Goal: Register for event/course

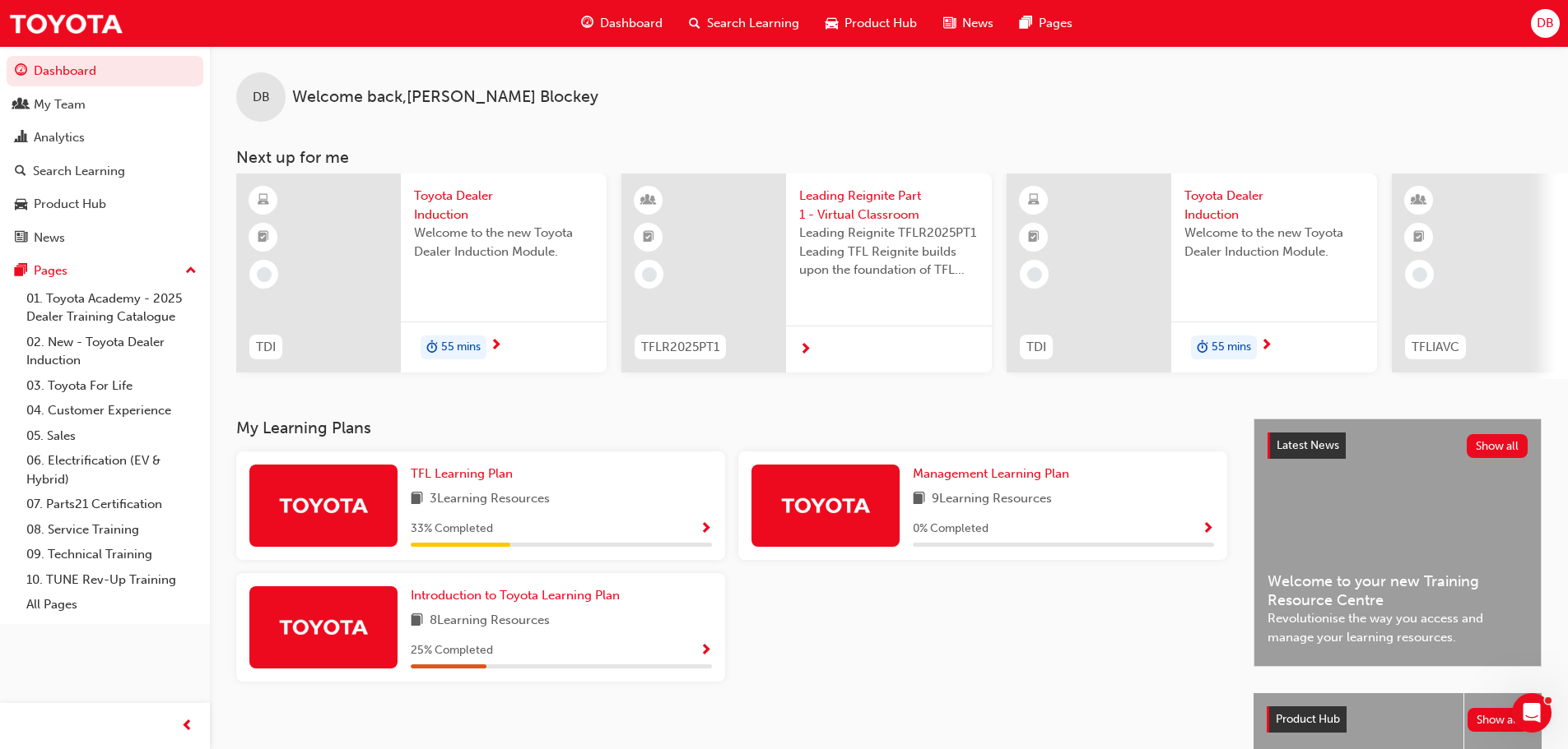
click at [720, 24] on span "Search Learning" at bounding box center [753, 23] width 92 height 19
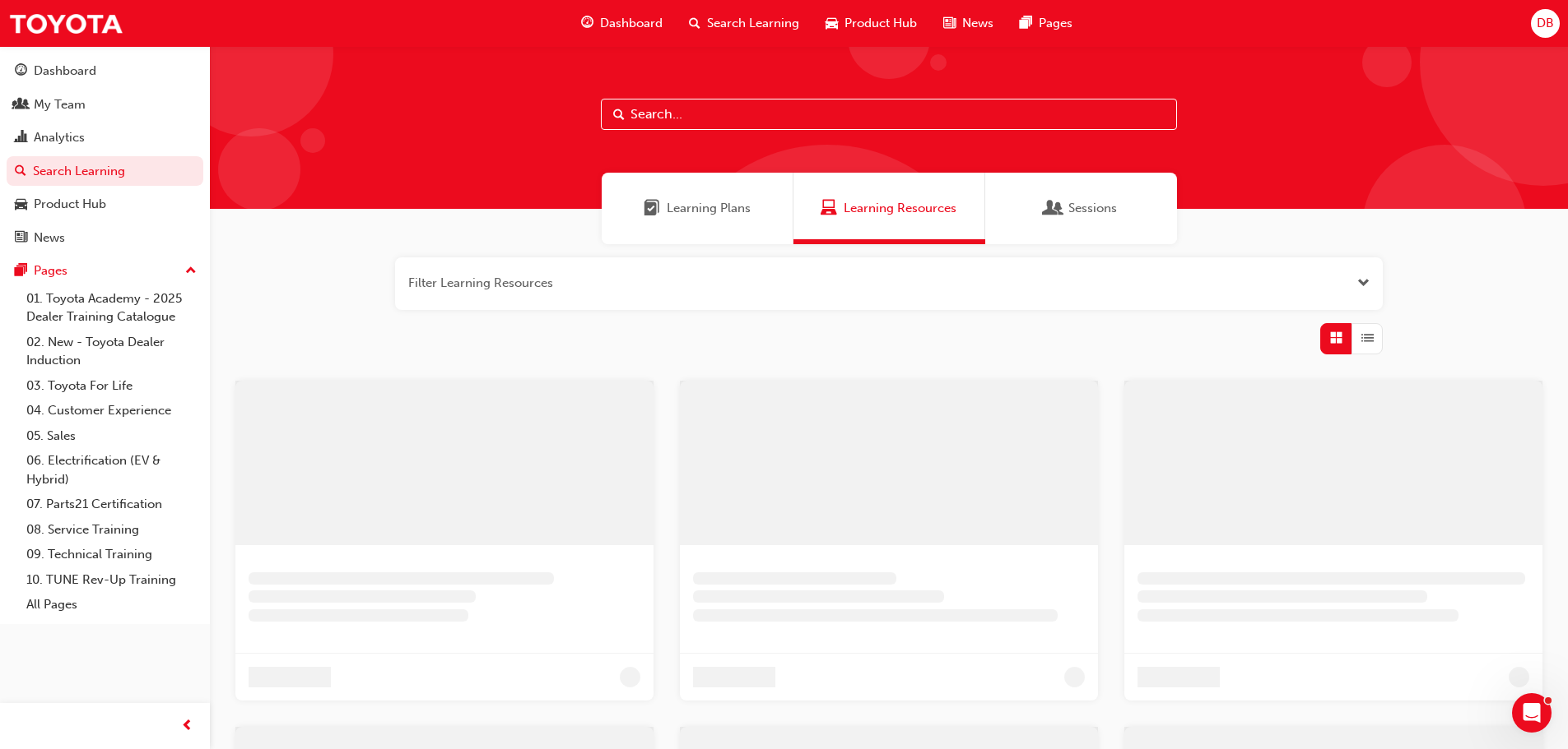
click at [734, 117] on input "text" at bounding box center [888, 114] width 576 height 31
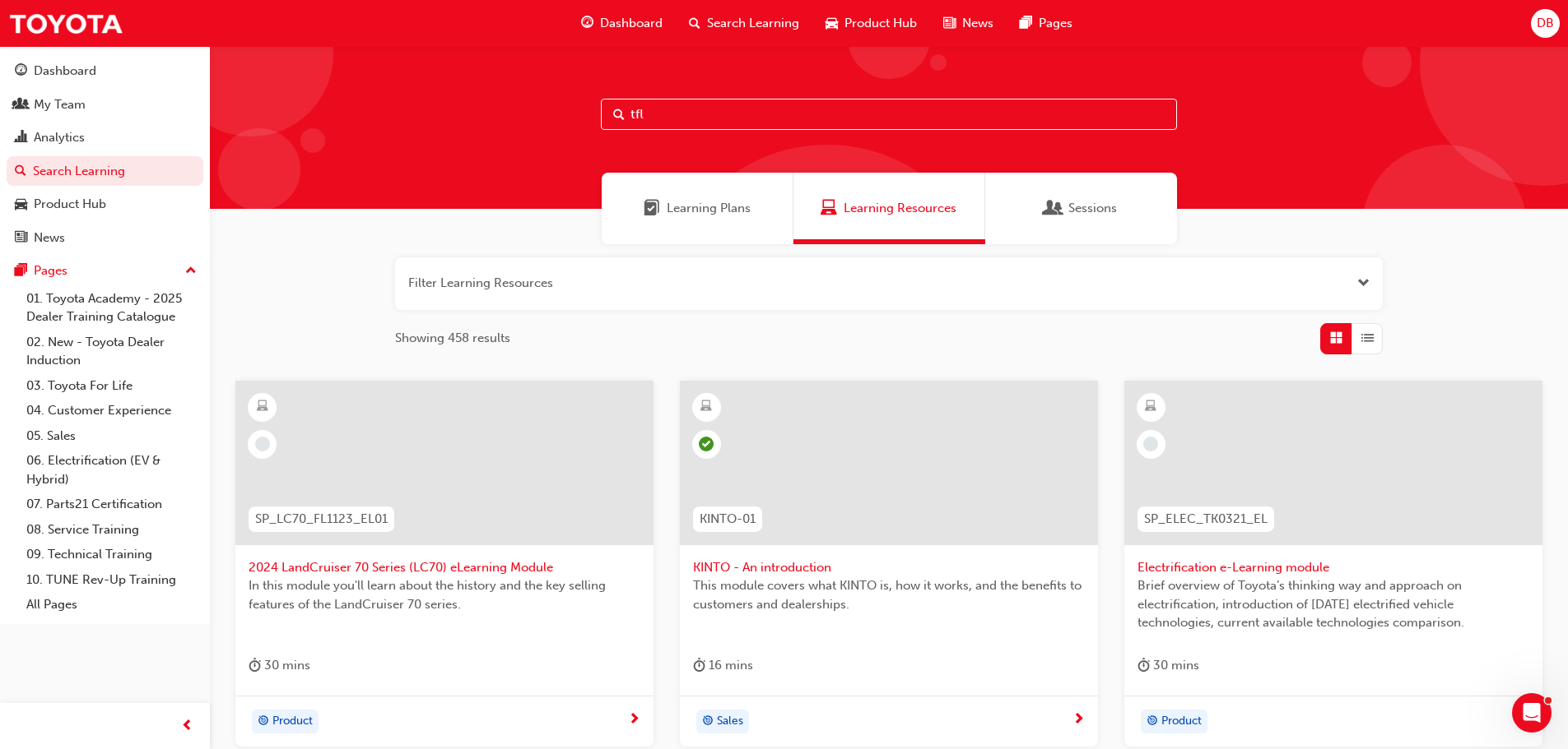
type input "tfl"
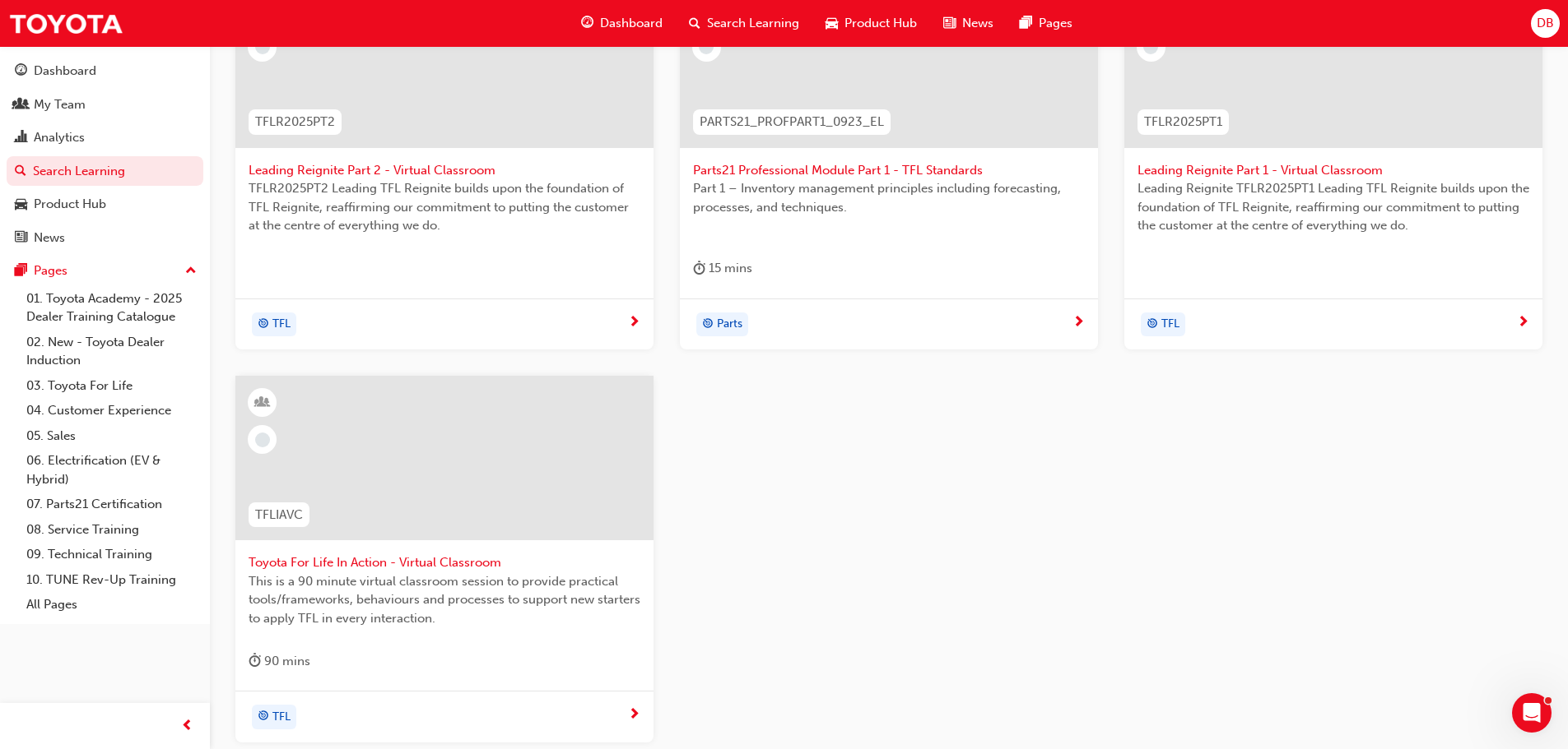
scroll to position [494, 0]
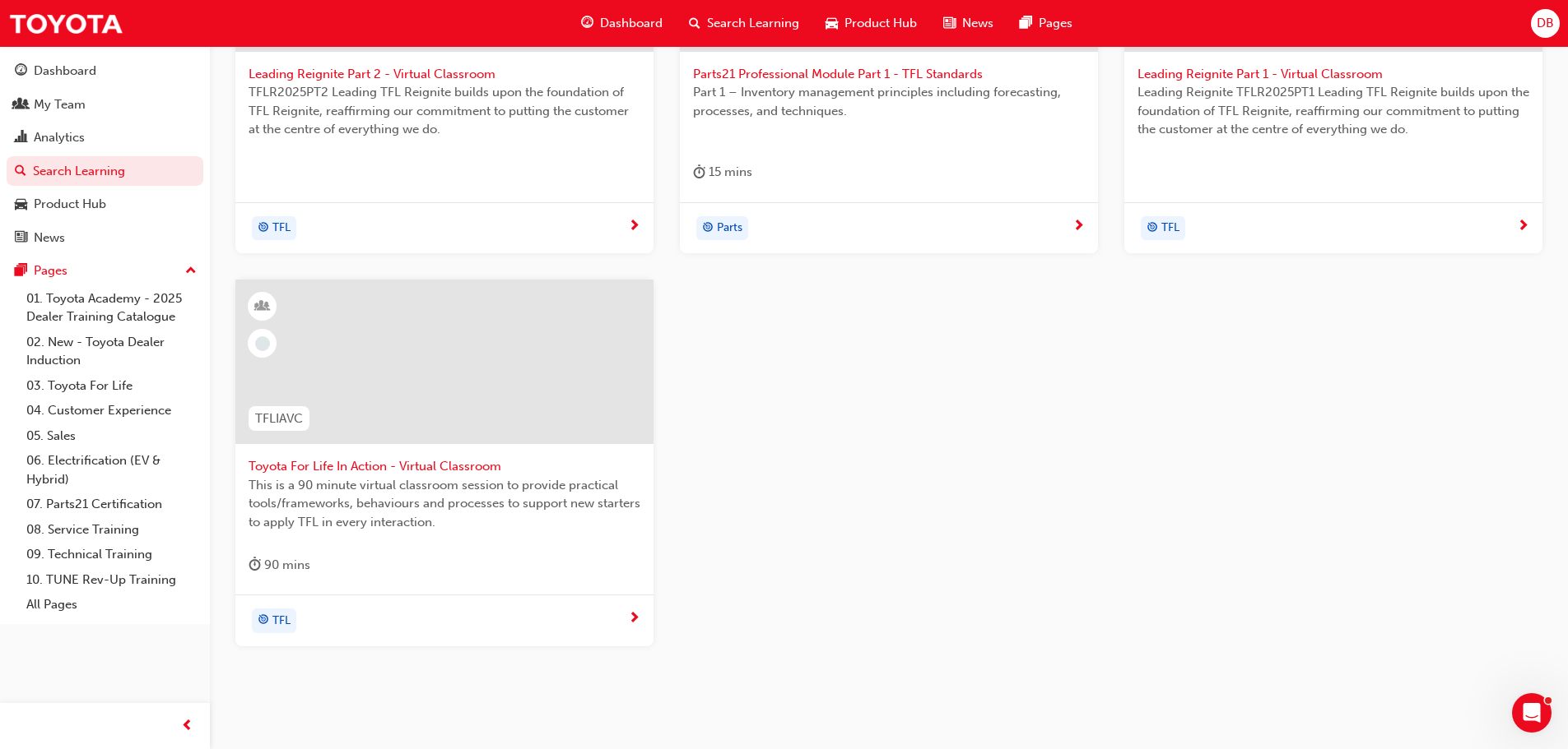
click at [448, 451] on div at bounding box center [444, 375] width 392 height 164
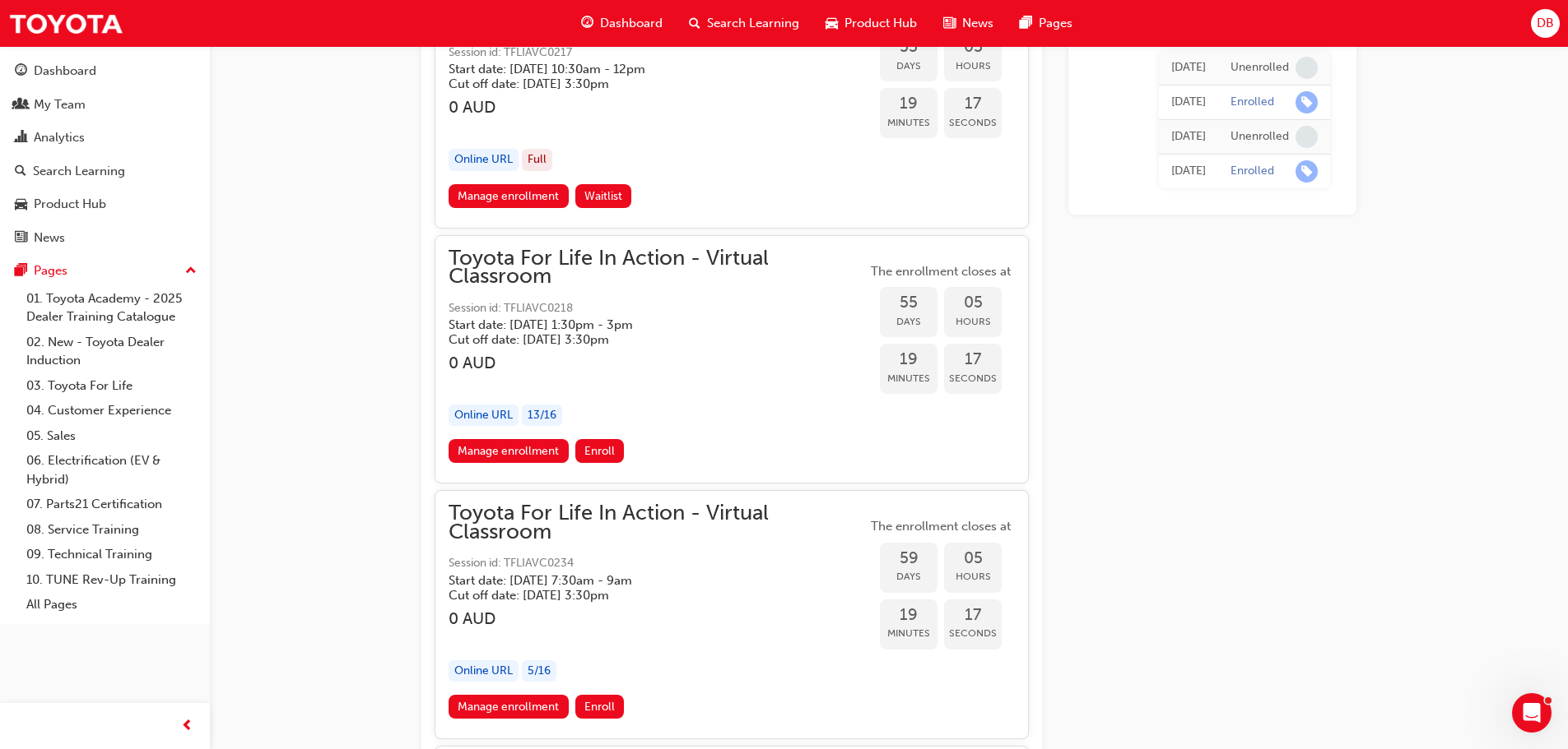
scroll to position [18581, 0]
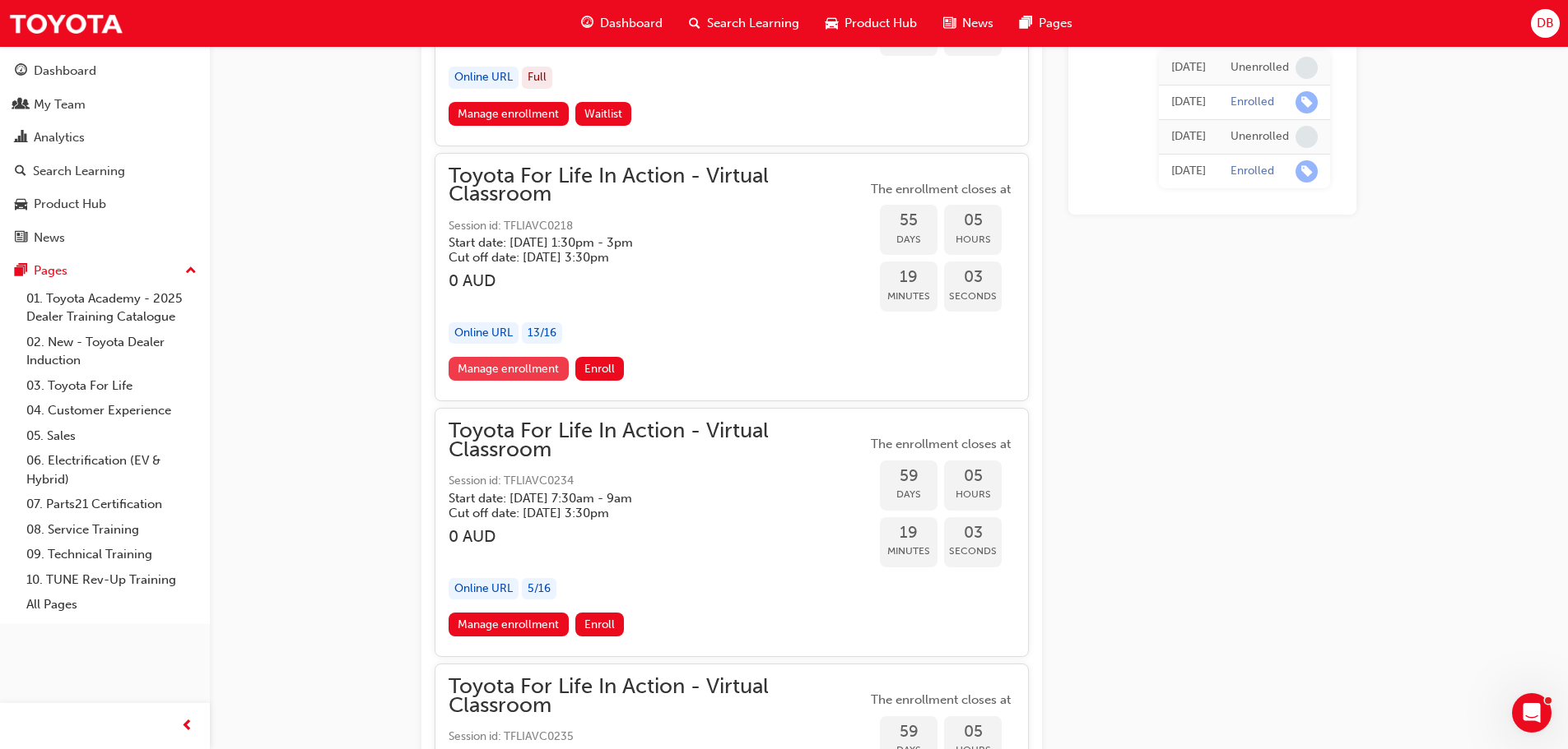
click at [525, 369] on link "Manage enrollment" at bounding box center [508, 369] width 120 height 24
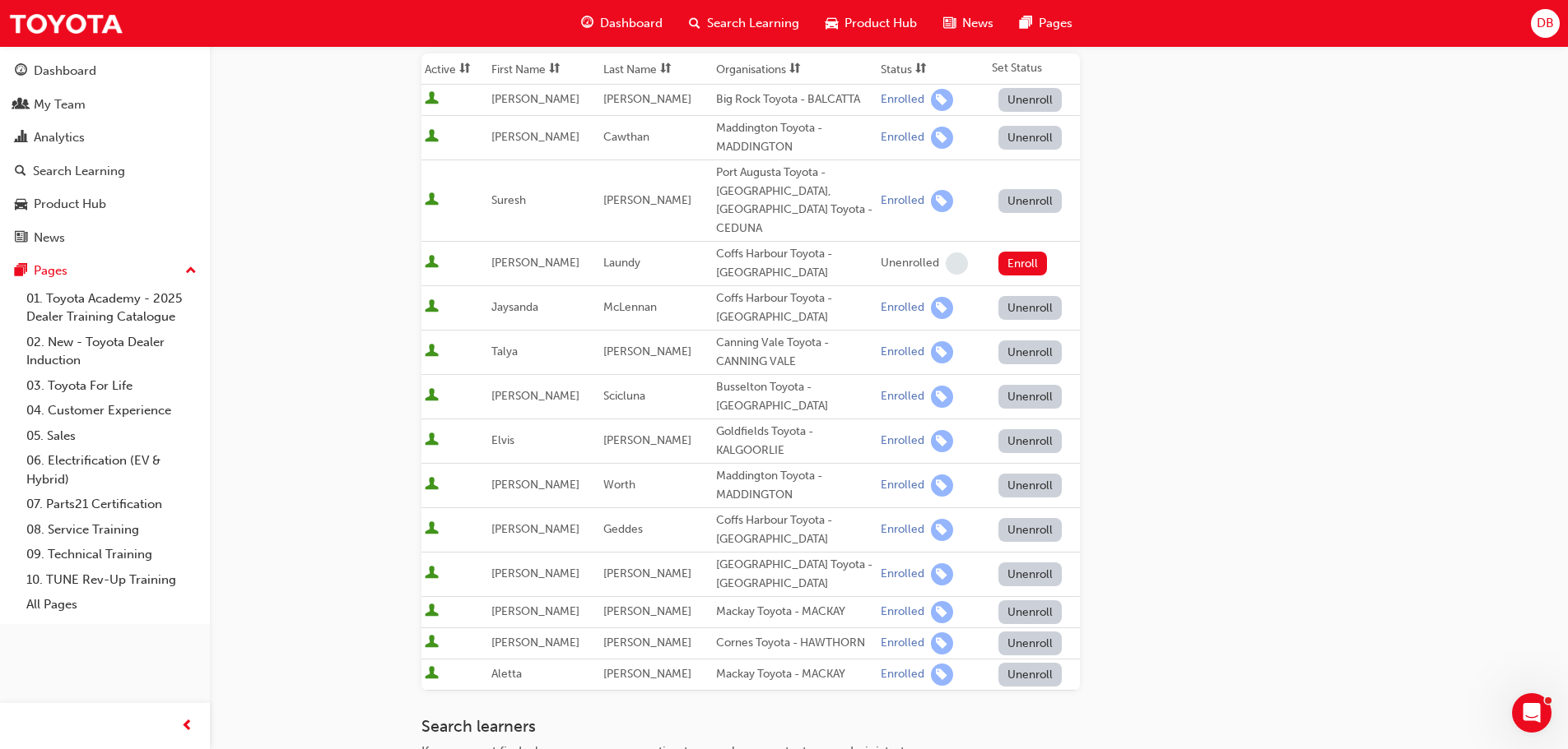
scroll to position [494, 0]
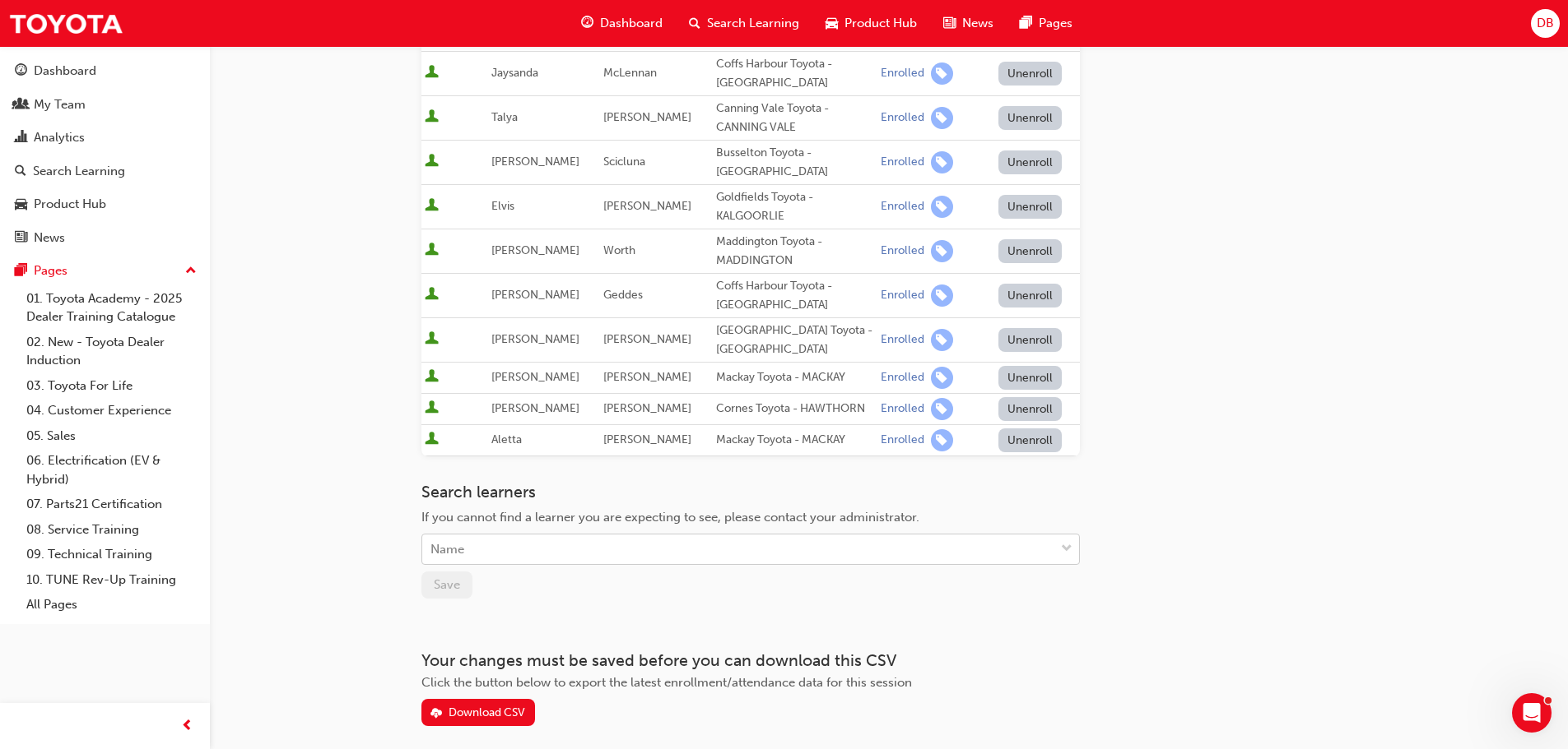
click at [591, 536] on div "Name" at bounding box center [738, 550] width 632 height 29
type input "[PERSON_NAME]"
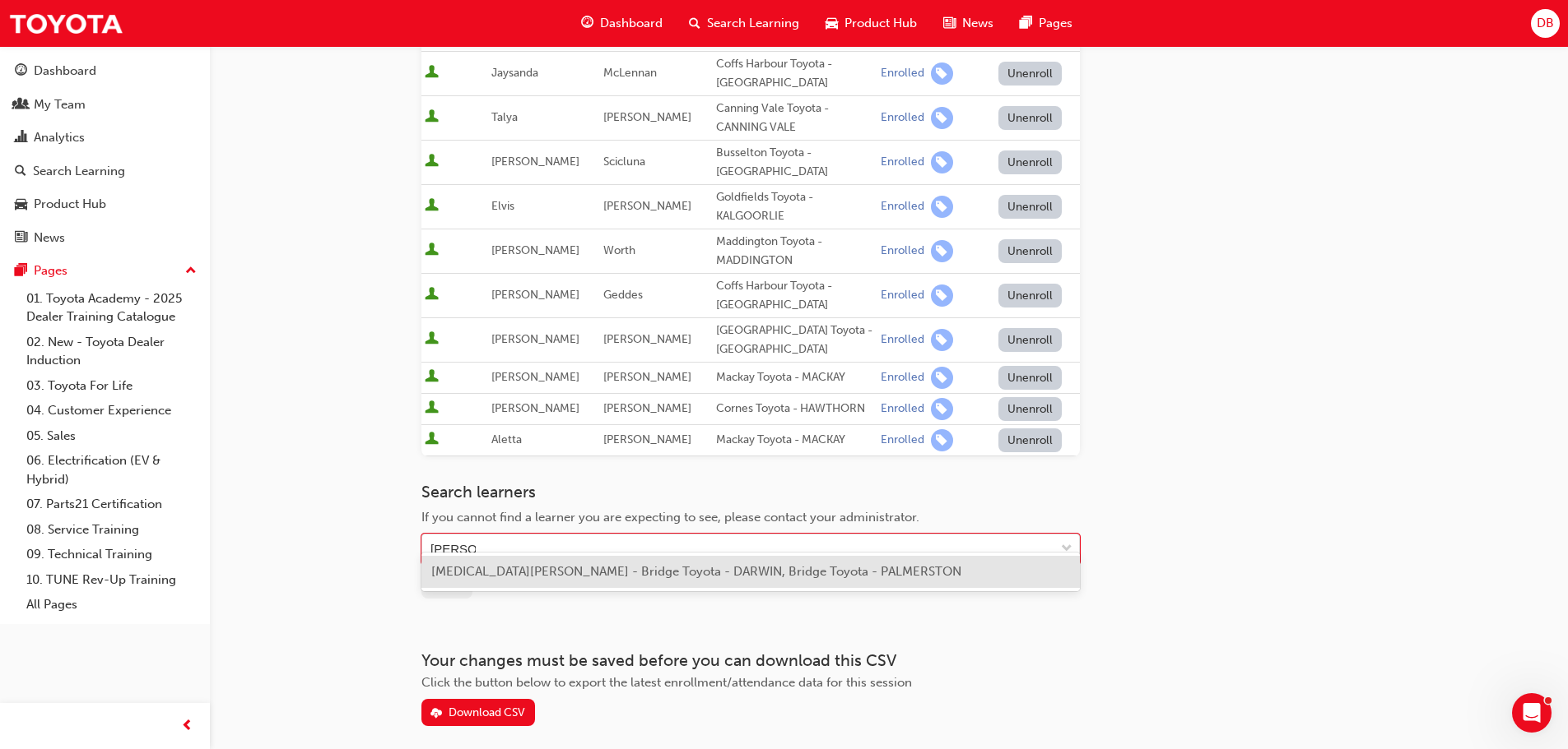
click at [551, 573] on span "[MEDICAL_DATA][PERSON_NAME] - Bridge Toyota - DARWIN, Bridge Toyota - PALMERSTON" at bounding box center [695, 572] width 530 height 15
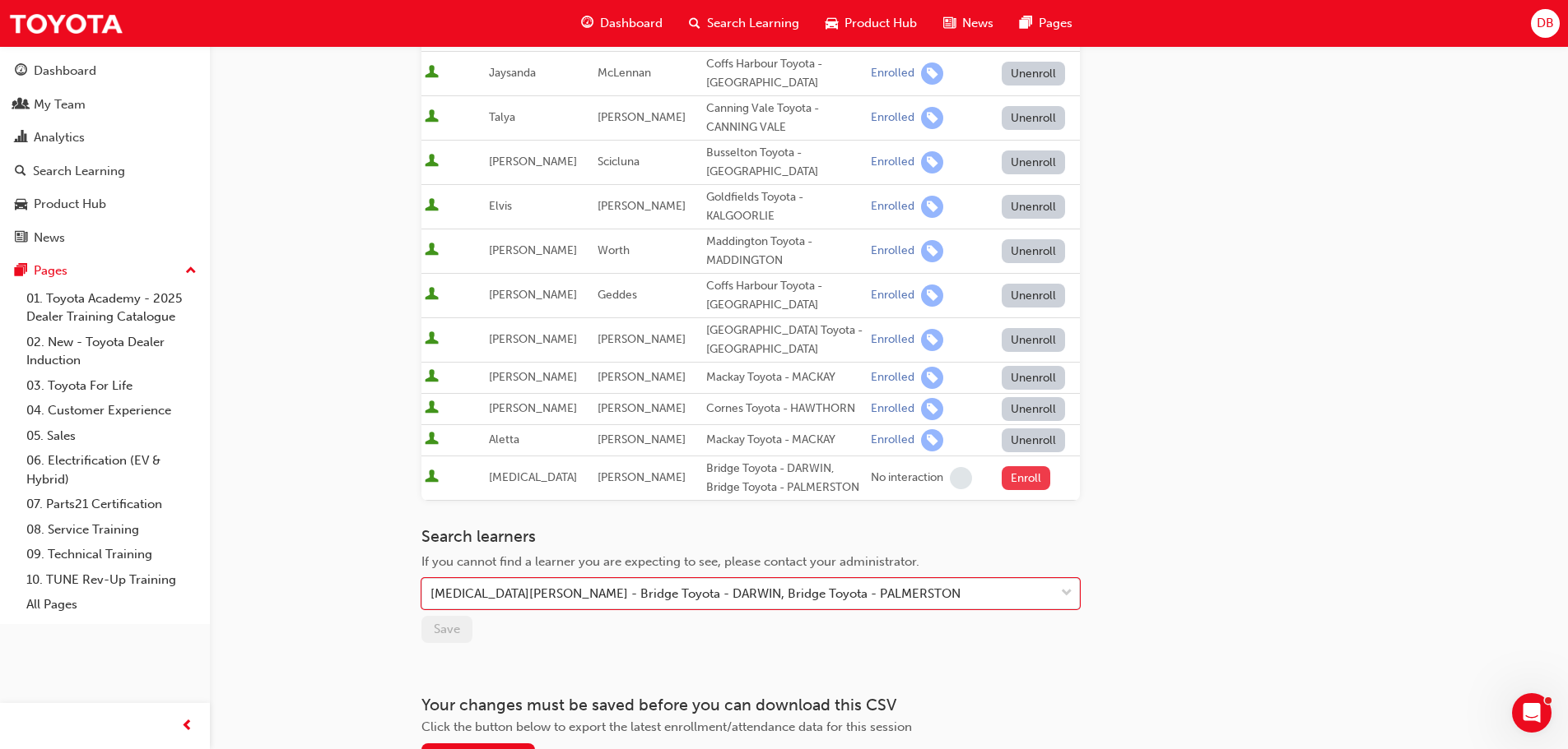
click at [1019, 466] on button "Enroll" at bounding box center [1026, 478] width 49 height 24
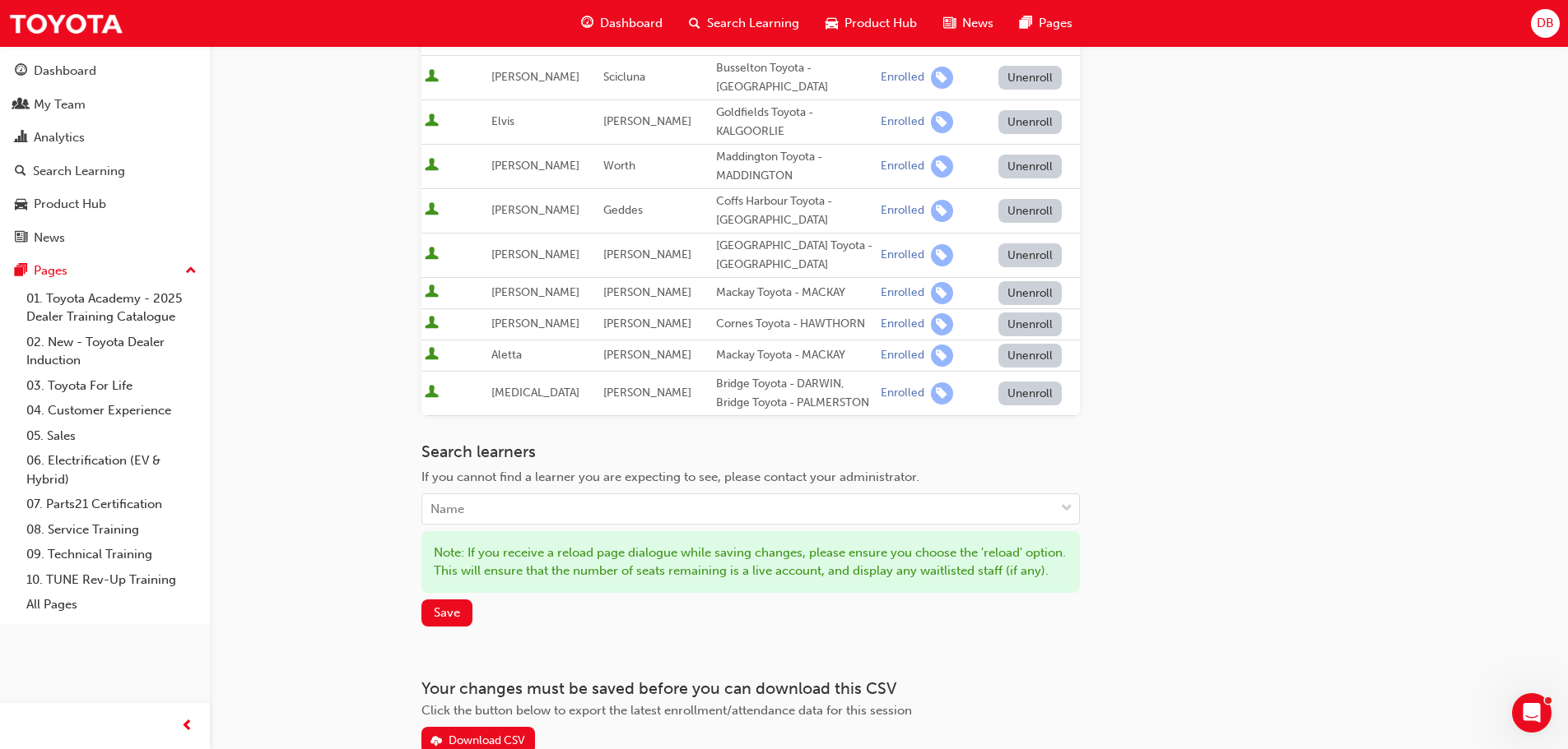
scroll to position [658, 0]
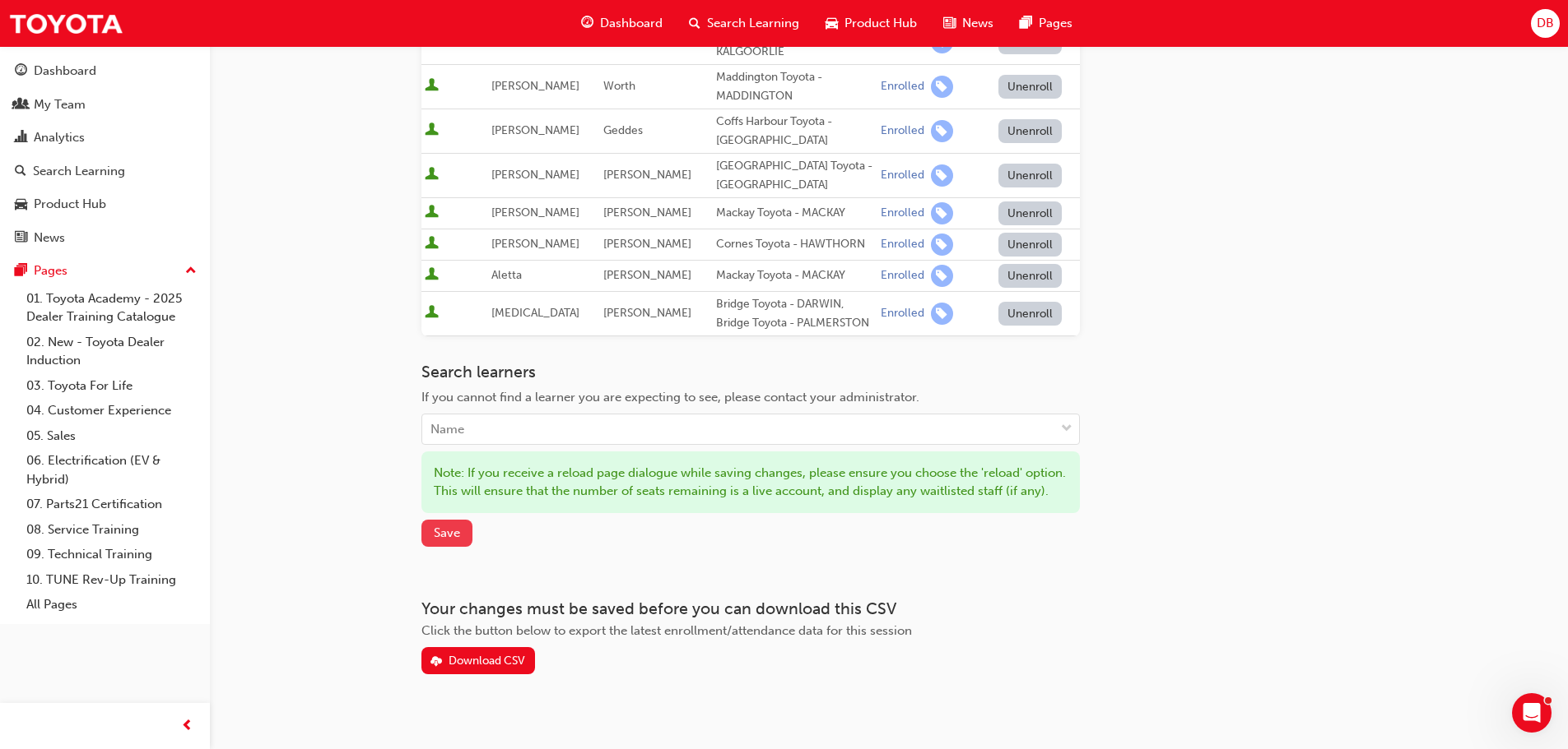
click at [450, 538] on span "Save" at bounding box center [446, 533] width 26 height 15
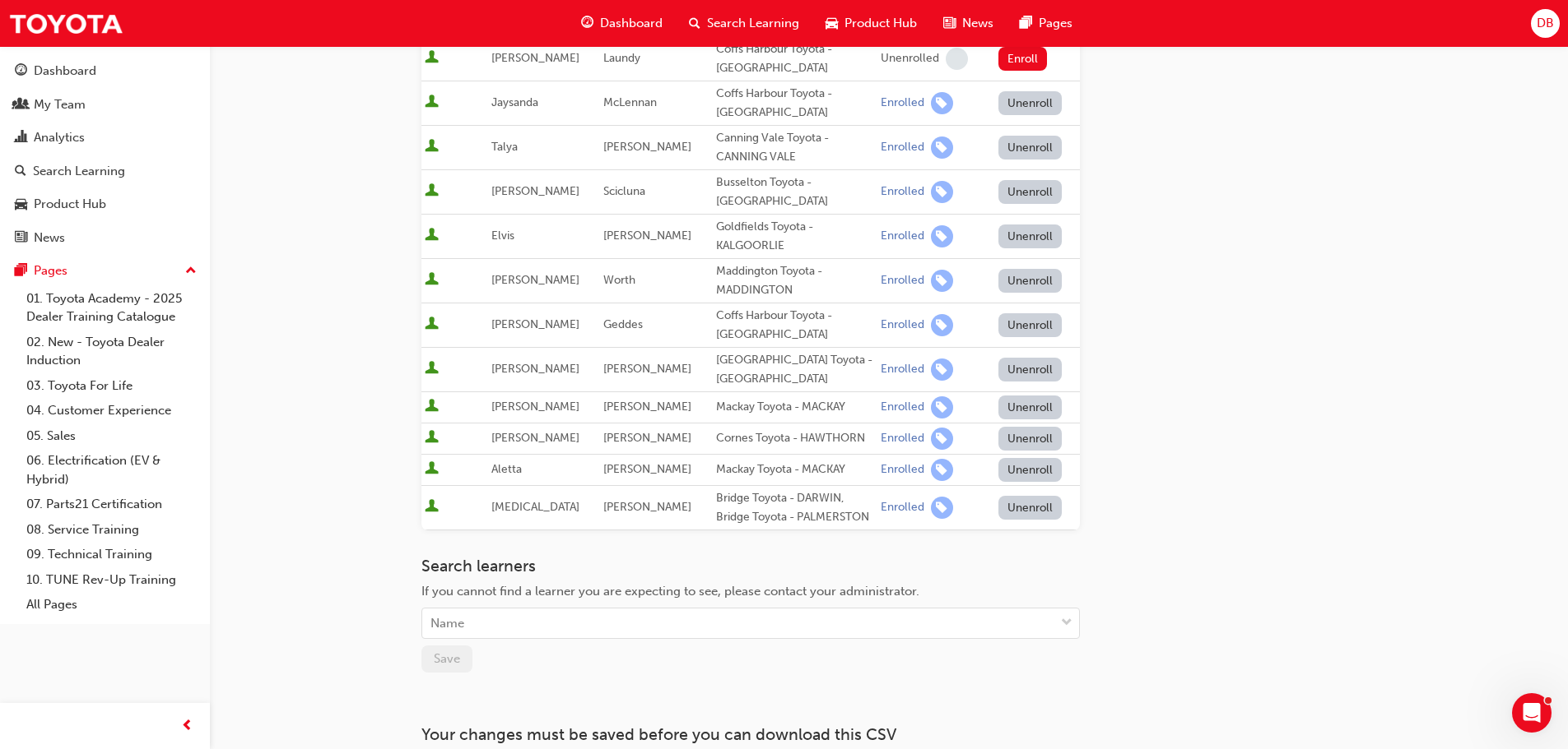
scroll to position [507, 0]
